Goal: Download file/media

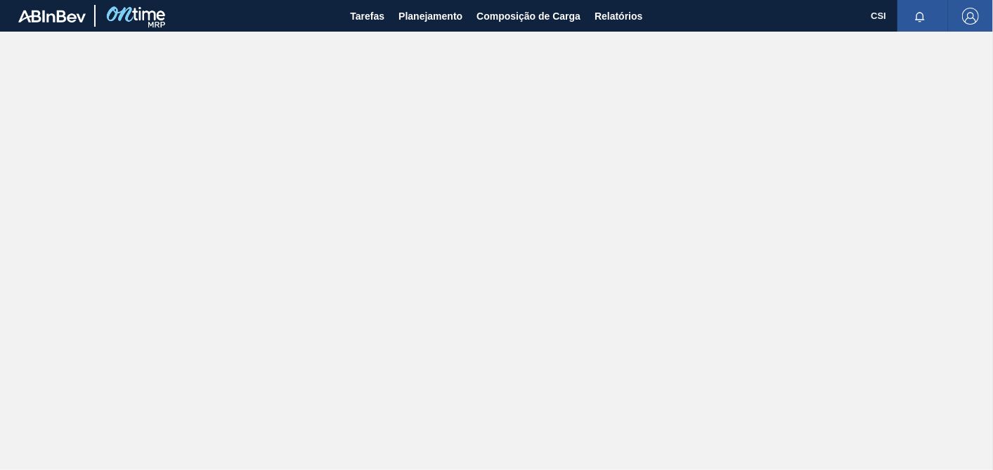
drag, startPoint x: 651, startPoint y: 15, endPoint x: 654, endPoint y: 22, distance: 7.9
click at [652, 15] on div "Tarefas Planejamento Composição de Carga Relatórios" at bounding box center [496, 16] width 993 height 32
click at [620, 15] on span "Relatórios" at bounding box center [619, 16] width 48 height 17
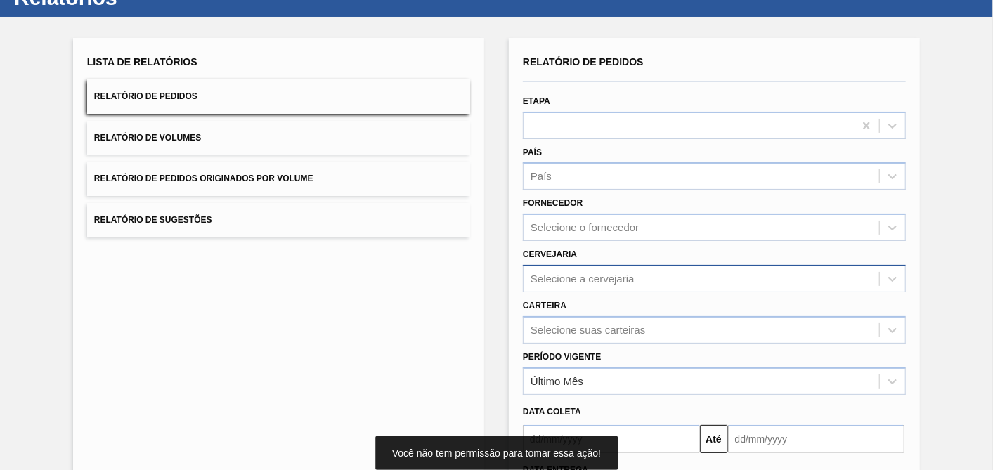
scroll to position [78, 0]
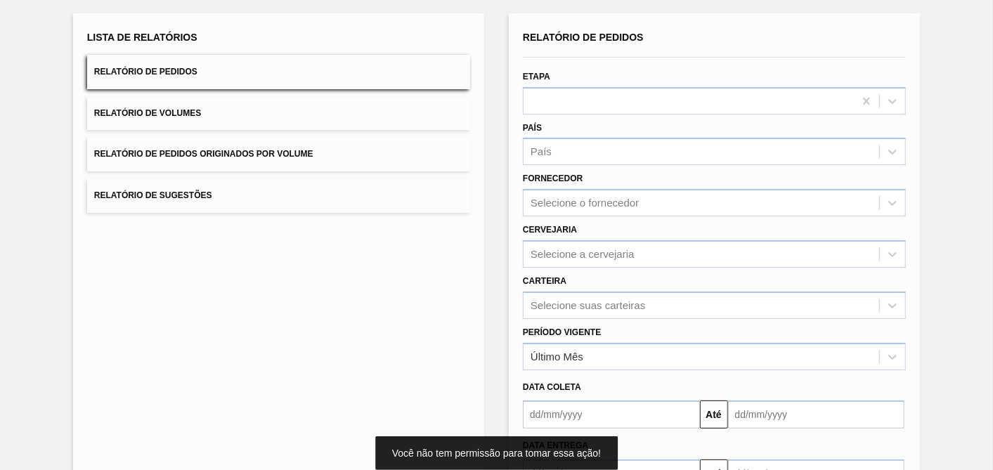
click at [612, 217] on div "Cervejaria Selecione a cervejaria" at bounding box center [714, 242] width 394 height 51
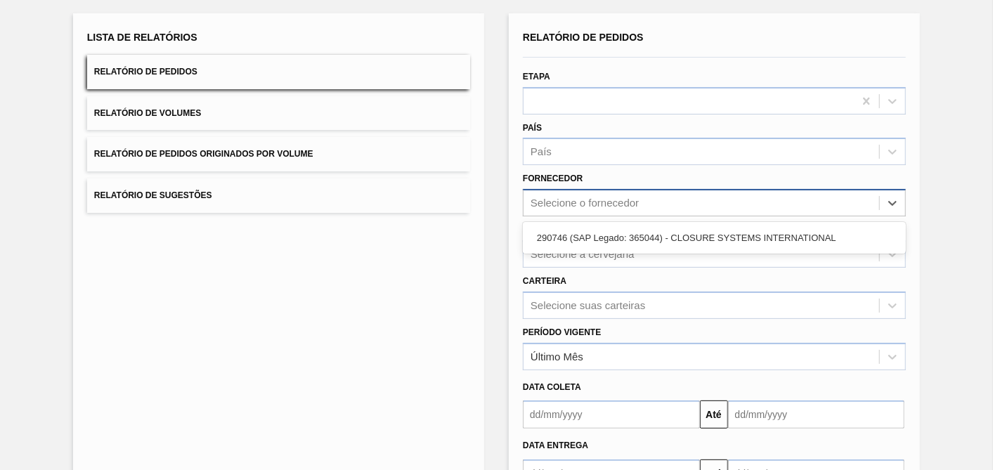
click at [609, 198] on div "Selecione o fornecedor" at bounding box center [585, 204] width 108 height 12
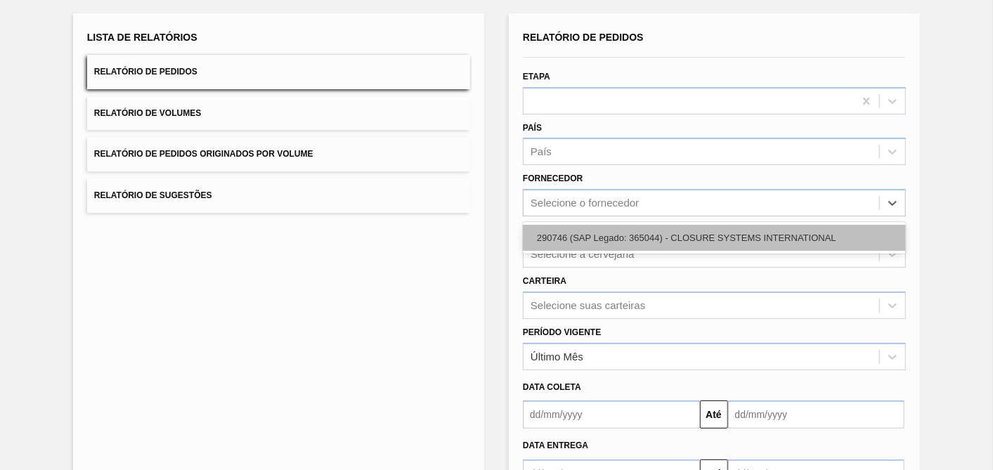
click at [600, 231] on div "290746 (SAP Legado: 365044) - CLOSURE SYSTEMS INTERNATIONAL" at bounding box center [714, 238] width 383 height 26
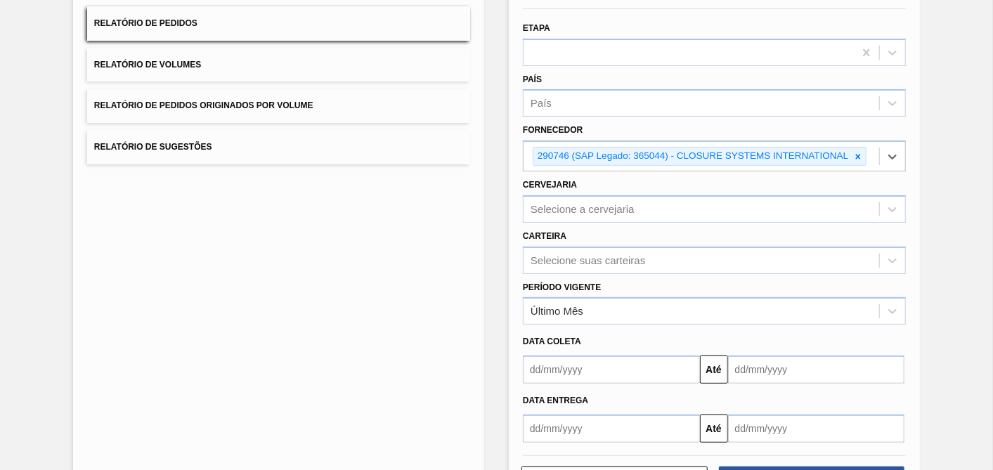
scroll to position [180, 0]
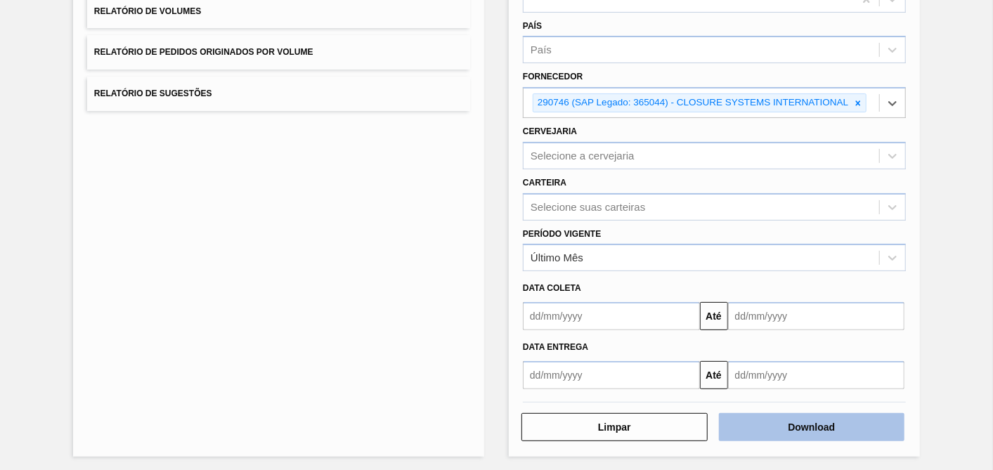
click at [819, 423] on button "Download" at bounding box center [812, 427] width 186 height 28
click at [824, 419] on button "Download" at bounding box center [812, 427] width 186 height 28
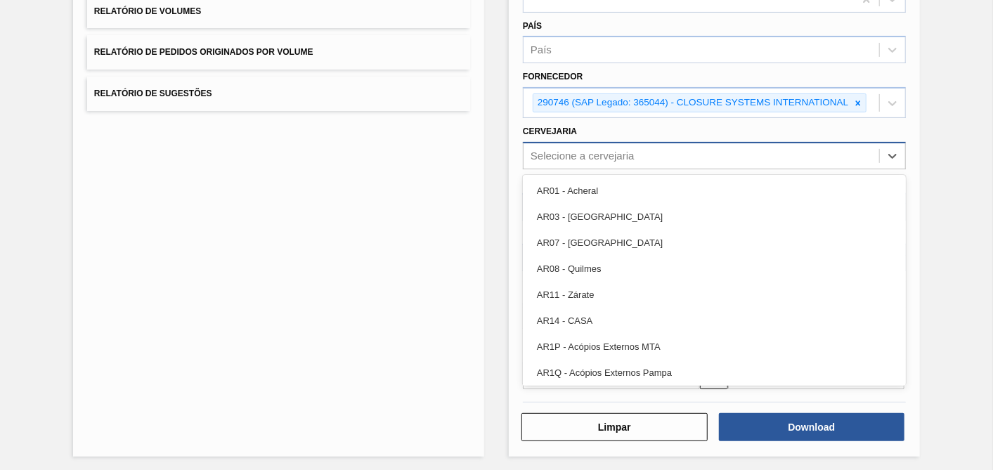
click at [586, 151] on div "Selecione a cervejaria" at bounding box center [583, 156] width 104 height 12
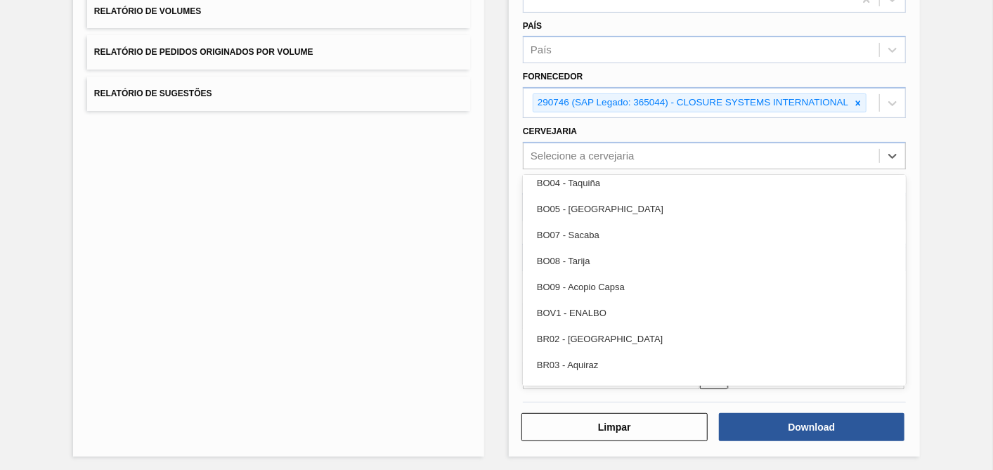
scroll to position [624, 0]
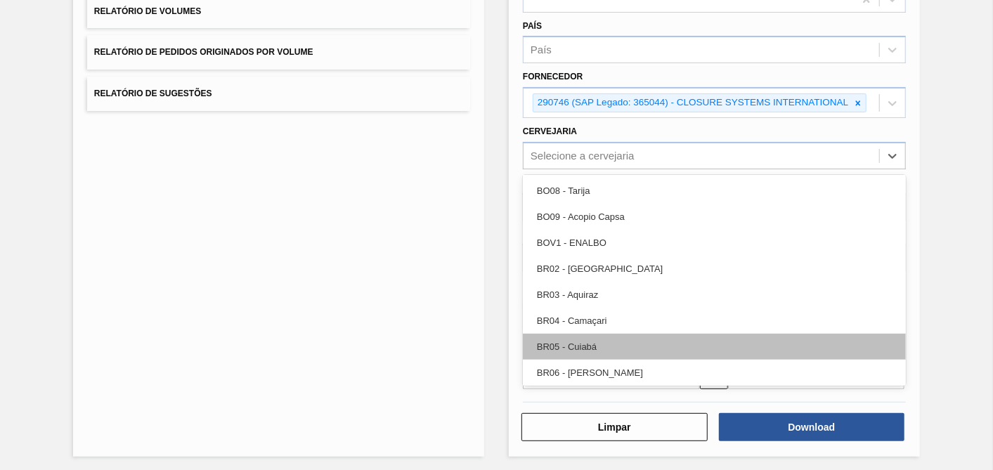
click at [557, 334] on div "BR05 - Cuiabá" at bounding box center [714, 347] width 383 height 26
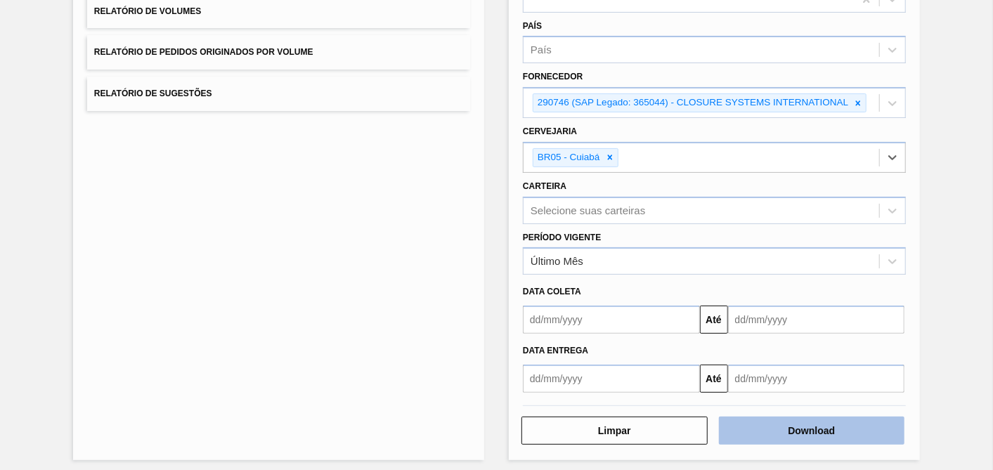
click at [817, 433] on button "Download" at bounding box center [812, 431] width 186 height 28
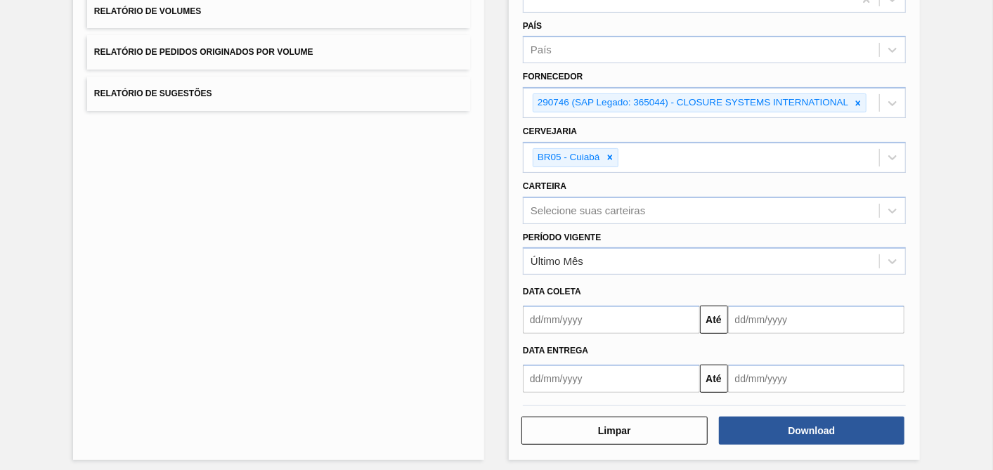
drag, startPoint x: 944, startPoint y: 273, endPoint x: 948, endPoint y: 261, distance: 13.1
click at [944, 271] on div "Lista de Relatórios Relatório de Pedidos Relatório de Volumes Relatório de Pedi…" at bounding box center [496, 184] width 993 height 588
click at [938, 100] on div "Lista de Relatórios Relatório de Pedidos Relatório de Volumes Relatório de Pedi…" at bounding box center [496, 184] width 993 height 588
click at [931, 272] on div "Lista de Relatórios Relatório de Pedidos Relatório de Volumes Relatório de Pedi…" at bounding box center [496, 184] width 993 height 588
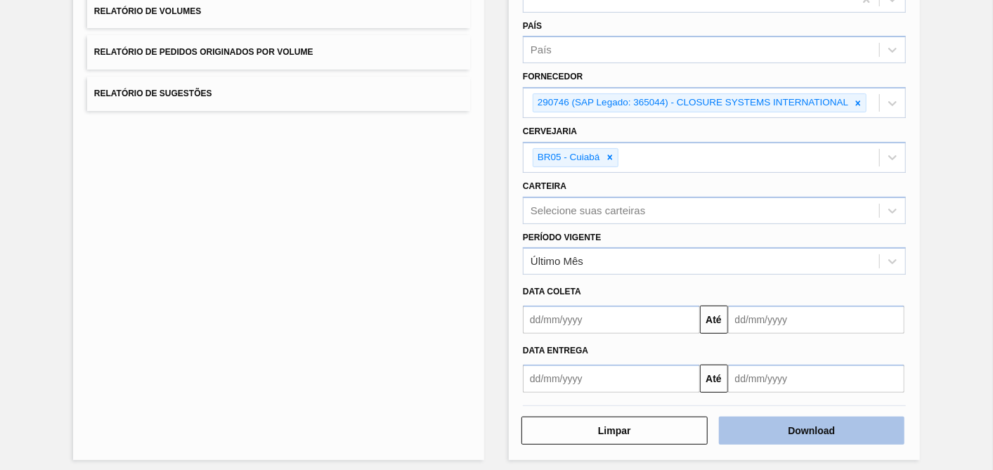
click at [834, 419] on button "Download" at bounding box center [812, 431] width 186 height 28
